Goal: Task Accomplishment & Management: Manage account settings

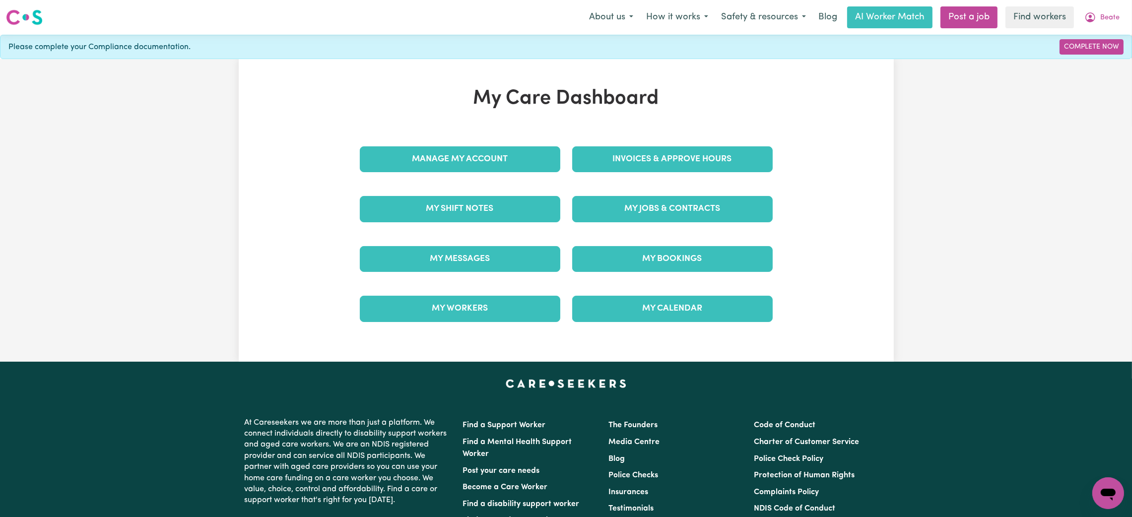
click at [661, 139] on div "Invoices & Approve Hours" at bounding box center [672, 160] width 212 height 50
click at [659, 159] on link "Invoices & Approve Hours" at bounding box center [672, 159] width 201 height 26
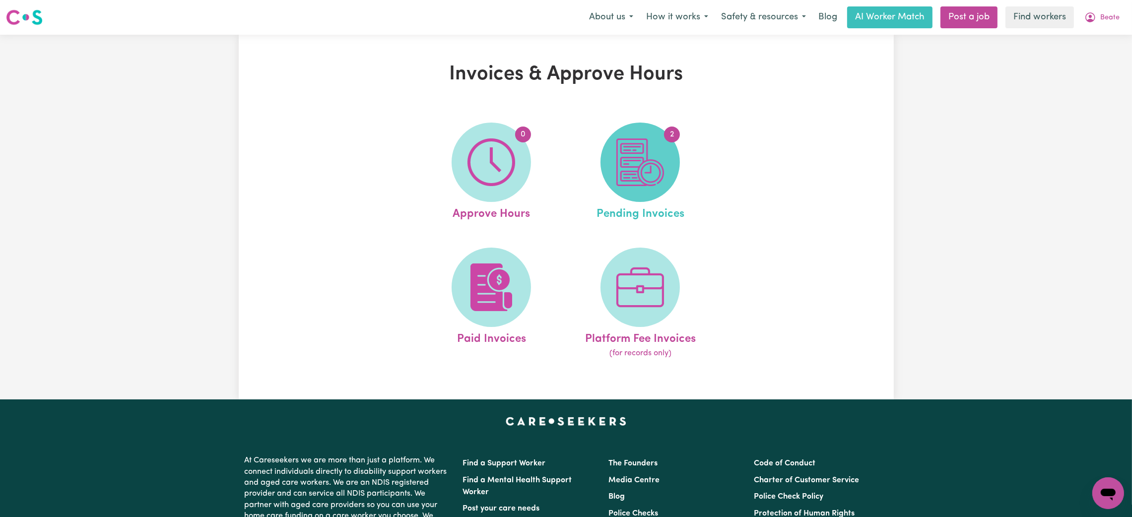
click at [634, 177] on img at bounding box center [641, 163] width 48 height 48
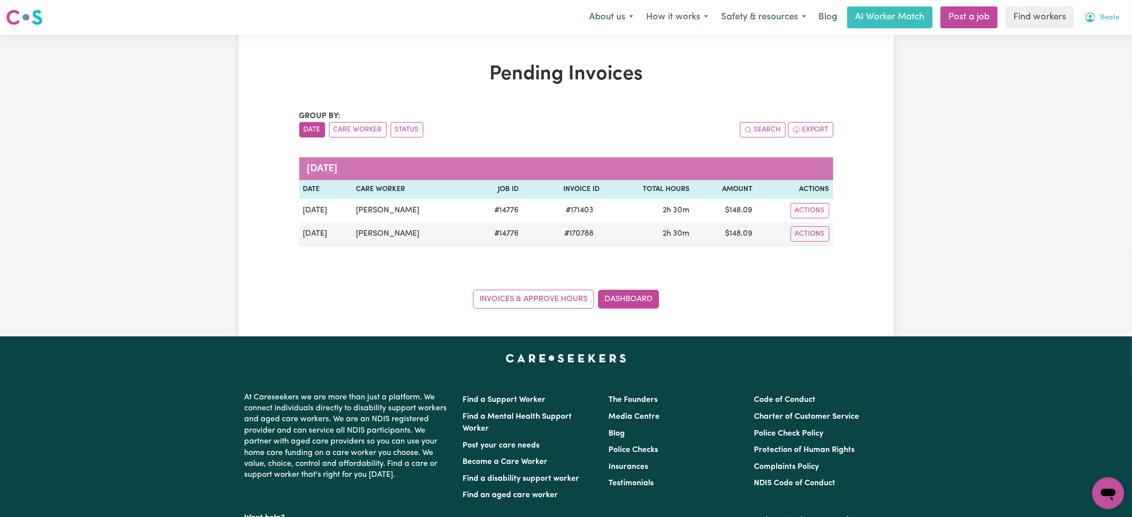
click at [1118, 22] on span "Beate" at bounding box center [1110, 17] width 19 height 11
click at [1101, 64] on link "Logout" at bounding box center [1087, 57] width 78 height 19
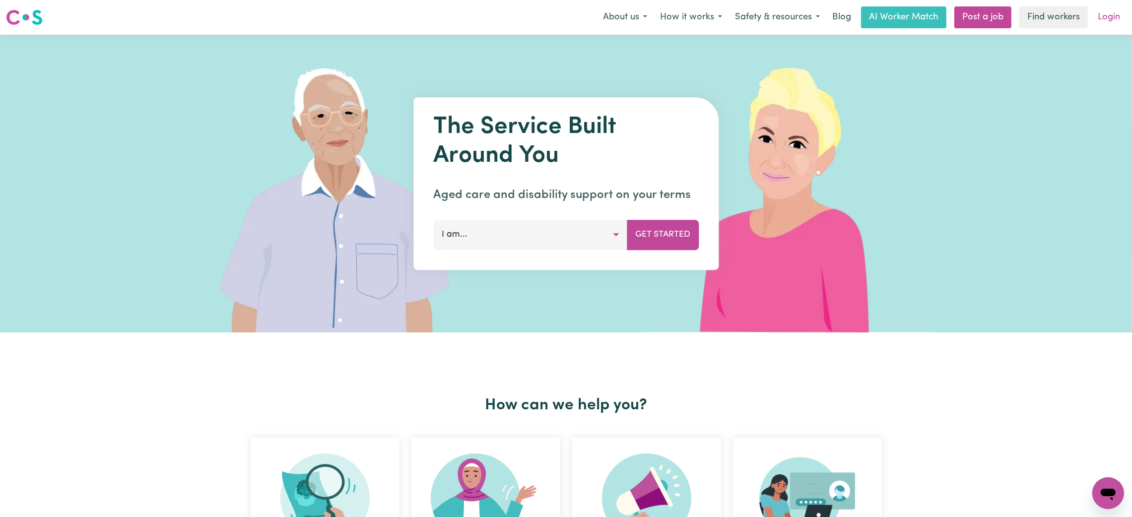
click at [1121, 14] on link "Login" at bounding box center [1109, 17] width 34 height 22
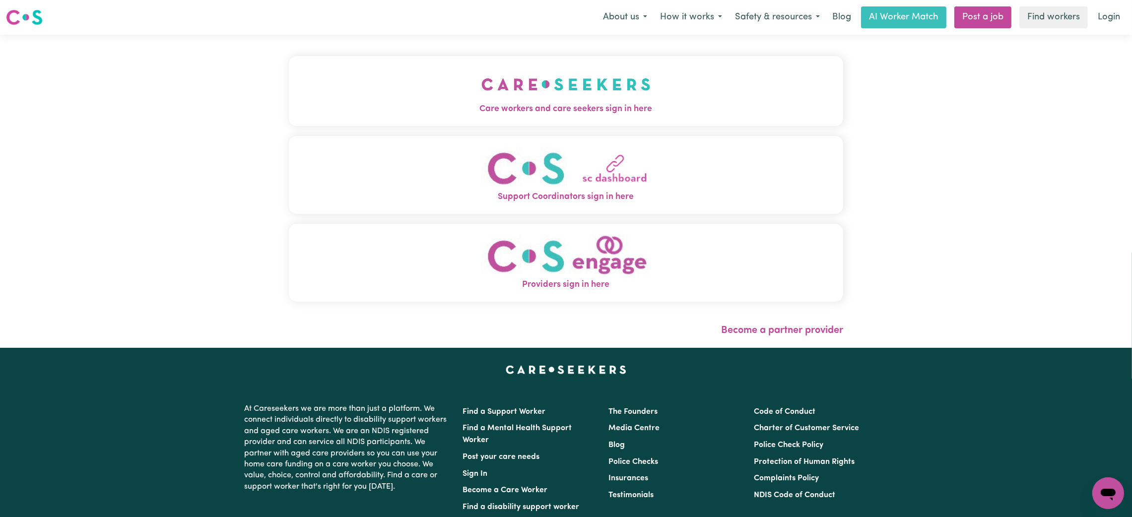
click at [564, 128] on div "Care workers and care seekers sign in here Support Coordinators sign in here Pr…" at bounding box center [566, 184] width 555 height 259
click at [615, 103] on span "Care workers and care seekers sign in here" at bounding box center [566, 109] width 555 height 13
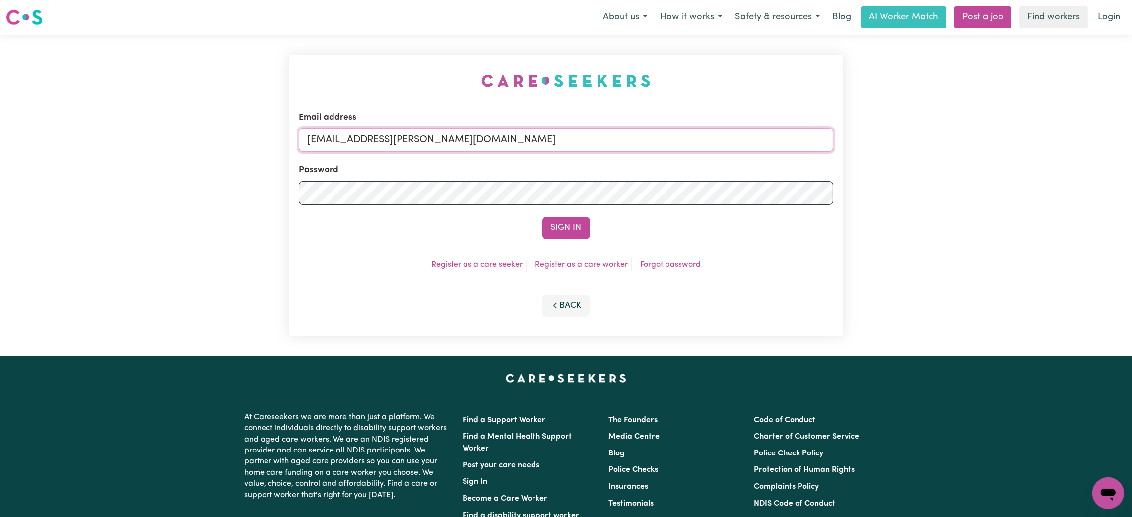
drag, startPoint x: 360, startPoint y: 140, endPoint x: 622, endPoint y: 134, distance: 262.2
click at [622, 134] on input "[EMAIL_ADDRESS][PERSON_NAME][DOMAIN_NAME]" at bounding box center [566, 140] width 535 height 24
paste input "[EMAIL_ADDRESS][DOMAIN_NAME]"
type input "superuser~[EMAIL_ADDRESS][DOMAIN_NAME]"
click at [570, 225] on button "Sign In" at bounding box center [567, 228] width 48 height 22
